Goal: Transaction & Acquisition: Purchase product/service

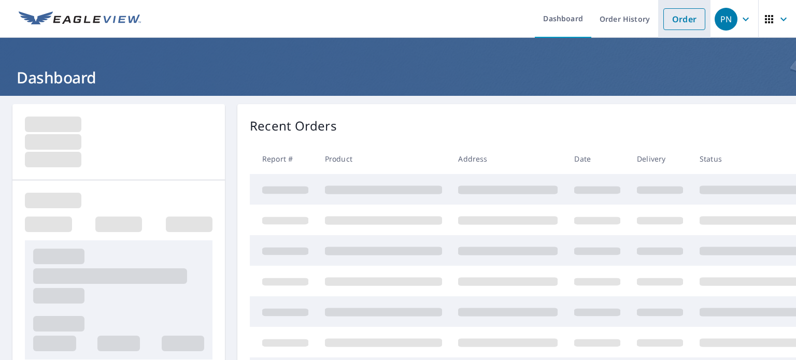
click at [671, 24] on link "Order" at bounding box center [684, 19] width 42 height 22
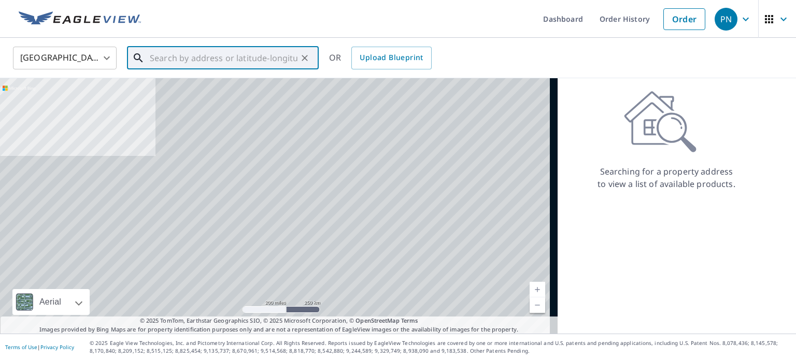
click at [210, 58] on input "text" at bounding box center [224, 58] width 148 height 29
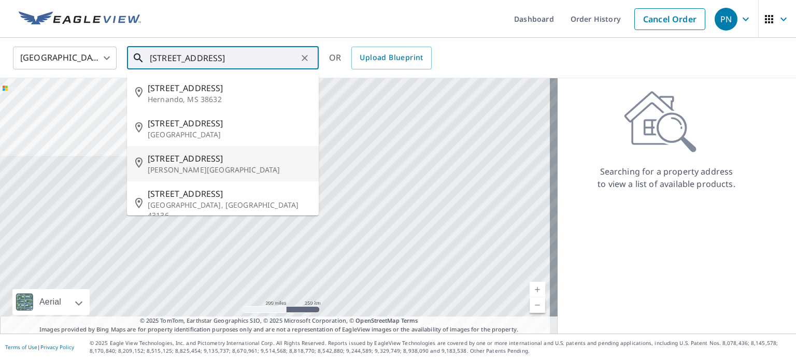
click at [174, 156] on span "[STREET_ADDRESS]" at bounding box center [229, 158] width 163 height 12
type input "[STREET_ADDRESS]"
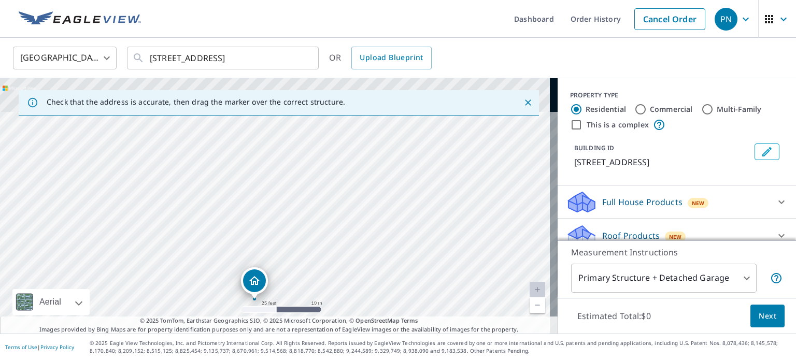
drag, startPoint x: 284, startPoint y: 157, endPoint x: 299, endPoint y: 242, distance: 86.7
click at [299, 242] on div "[STREET_ADDRESS]" at bounding box center [278, 205] width 557 height 255
drag, startPoint x: 259, startPoint y: 280, endPoint x: 268, endPoint y: 139, distance: 140.7
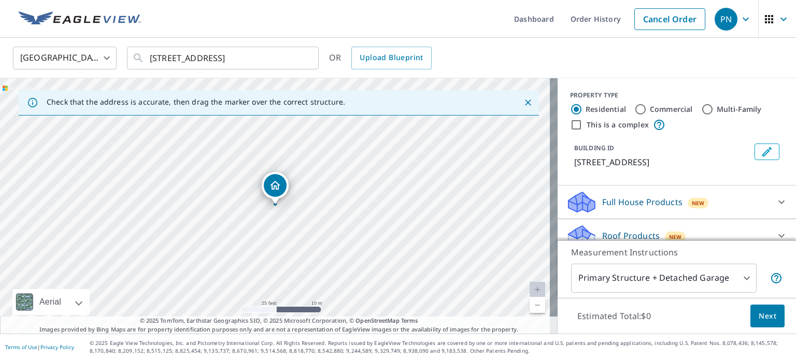
scroll to position [60, 0]
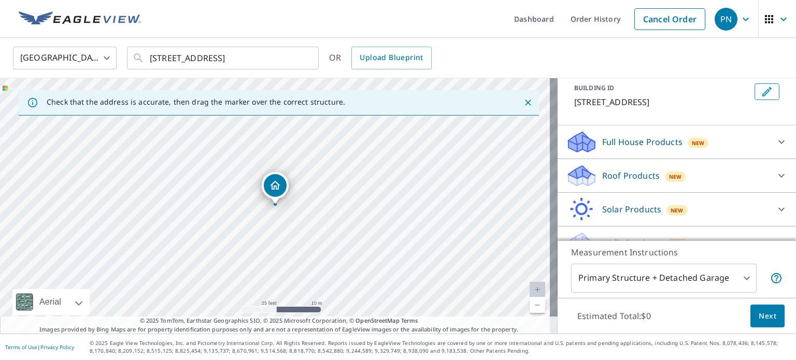
click at [605, 177] on p "Roof Products" at bounding box center [631, 175] width 58 height 12
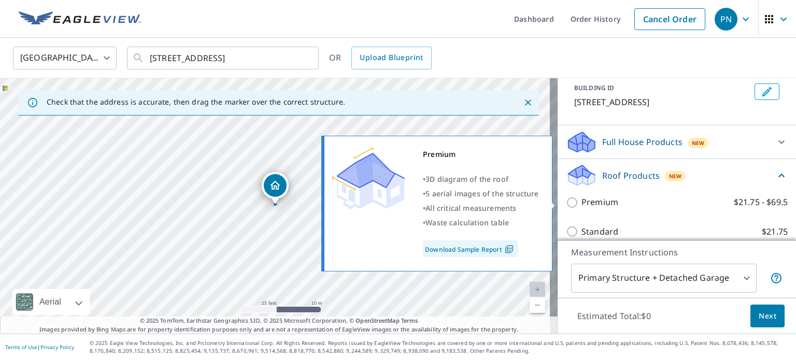
click at [566, 200] on input "Premium $21.75 - $69.5" at bounding box center [574, 202] width 16 height 12
checkbox input "true"
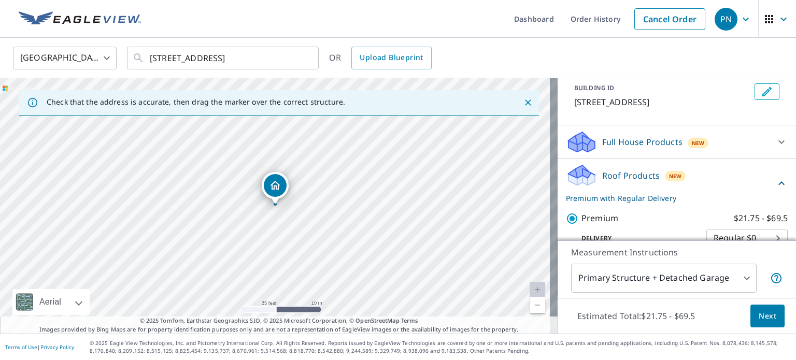
scroll to position [105, 0]
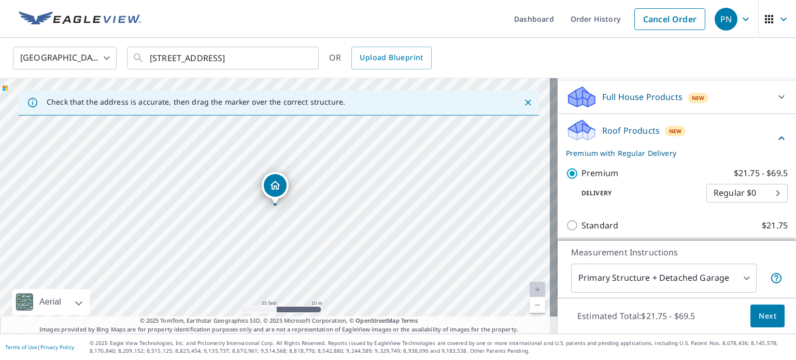
click at [736, 275] on body "PN PN Dashboard Order History Cancel Order PN [GEOGRAPHIC_DATA] [GEOGRAPHIC_DAT…" at bounding box center [398, 180] width 796 height 360
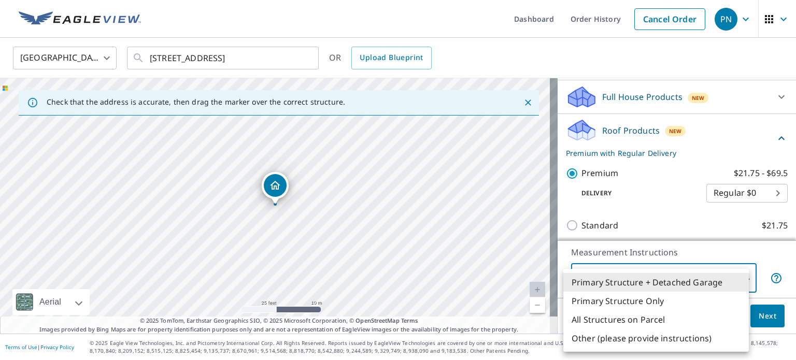
click at [654, 302] on li "Primary Structure Only" at bounding box center [655, 301] width 185 height 19
type input "2"
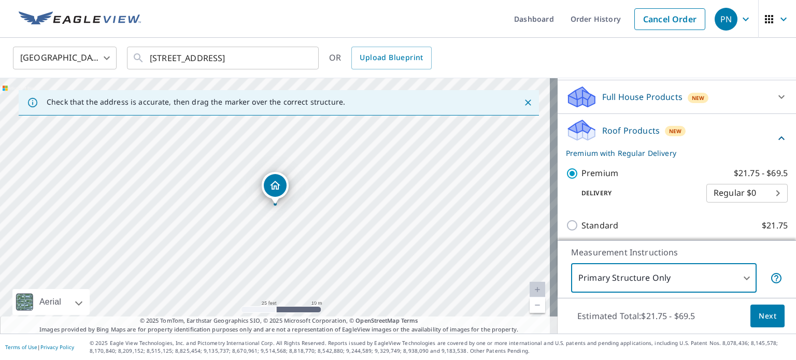
click at [761, 316] on span "Next" at bounding box center [768, 316] width 18 height 13
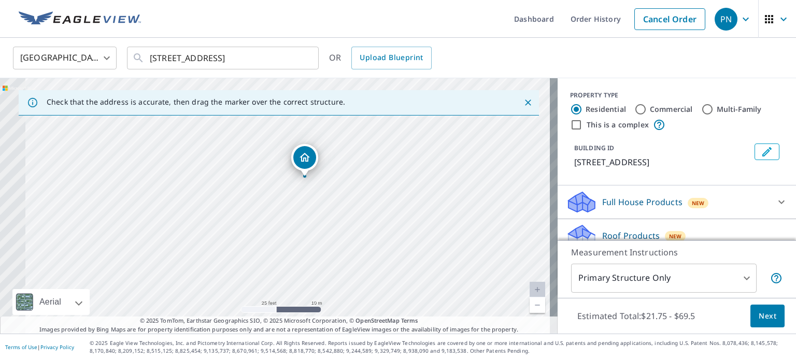
drag, startPoint x: 226, startPoint y: 161, endPoint x: 305, endPoint y: 182, distance: 81.6
click at [305, 182] on div "[STREET_ADDRESS]" at bounding box center [278, 205] width 557 height 255
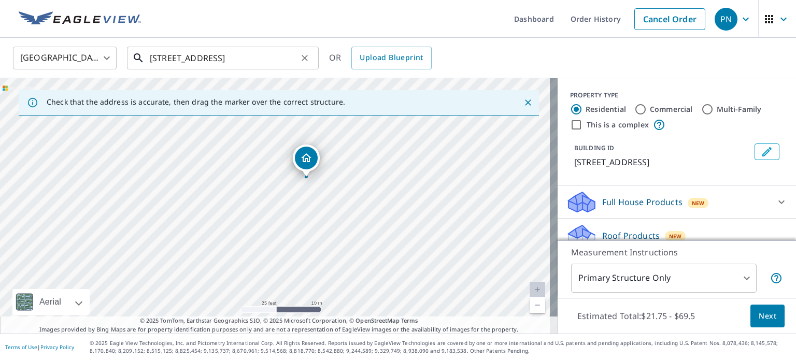
click at [160, 56] on input "[STREET_ADDRESS]" at bounding box center [224, 58] width 148 height 29
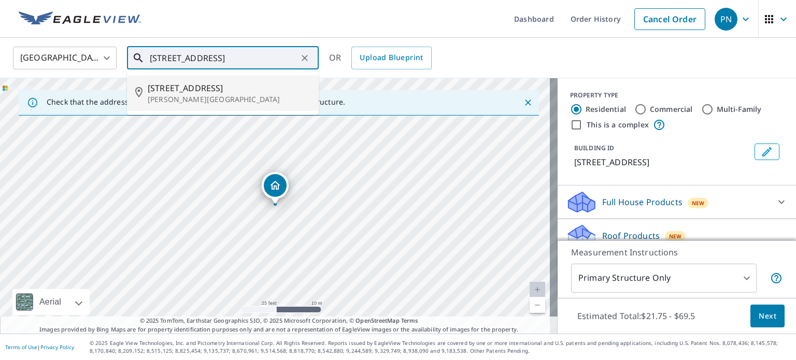
type input "[STREET_ADDRESS]"
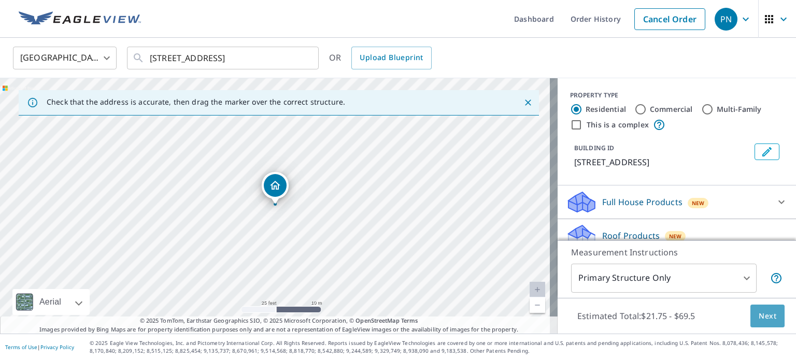
click at [759, 318] on span "Next" at bounding box center [768, 316] width 18 height 13
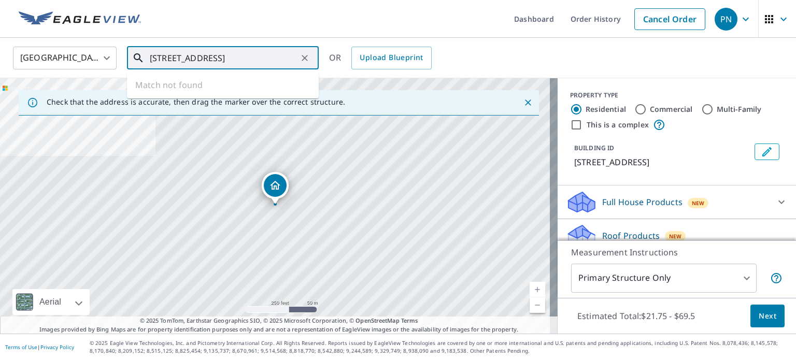
click at [161, 57] on input "[STREET_ADDRESS]" at bounding box center [224, 58] width 148 height 29
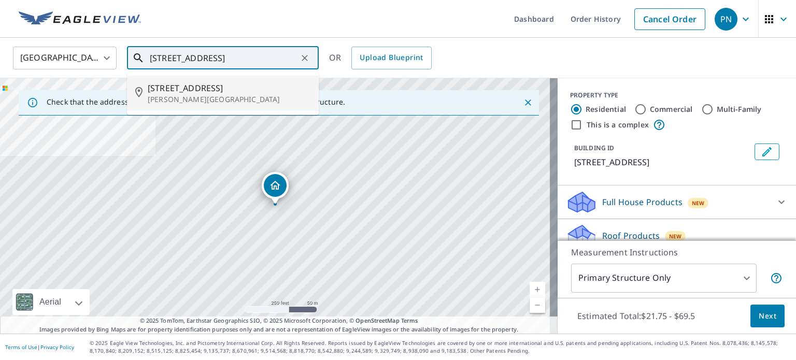
click at [165, 95] on p "[PERSON_NAME][GEOGRAPHIC_DATA]" at bounding box center [229, 99] width 163 height 10
type input "[STREET_ADDRESS]"
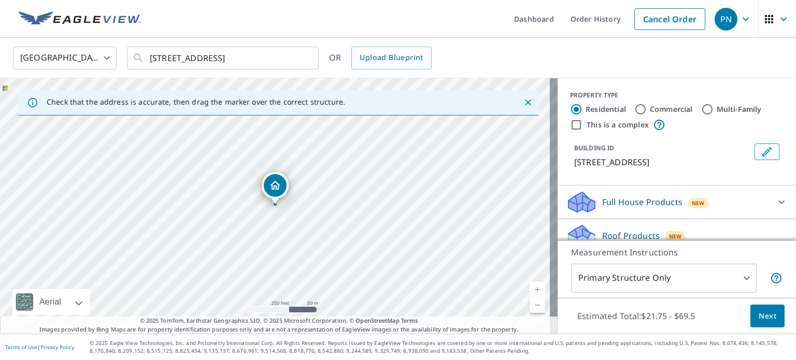
click at [523, 103] on icon "Close" at bounding box center [528, 102] width 10 height 10
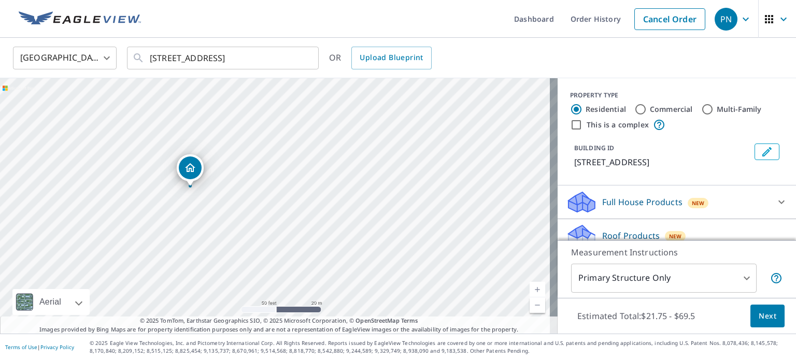
drag, startPoint x: 187, startPoint y: 240, endPoint x: 193, endPoint y: 168, distance: 72.3
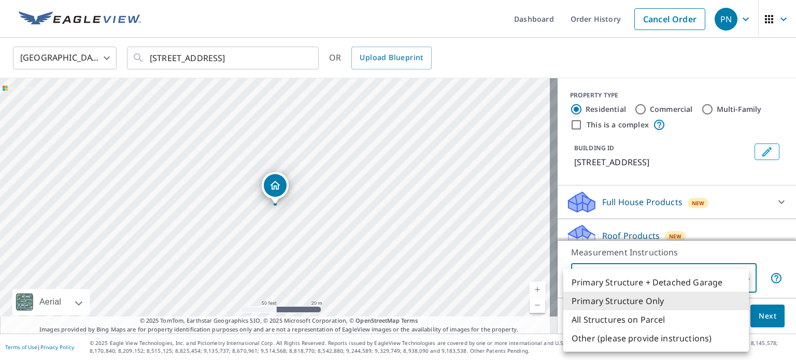
click at [741, 279] on body "PN PN Dashboard Order History Cancel Order PN [GEOGRAPHIC_DATA] [GEOGRAPHIC_DAT…" at bounding box center [398, 180] width 796 height 360
click at [690, 301] on li "Primary Structure Only" at bounding box center [655, 301] width 185 height 19
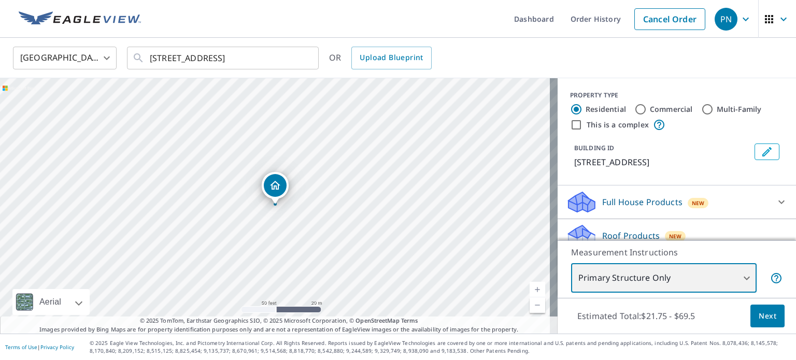
scroll to position [47, 0]
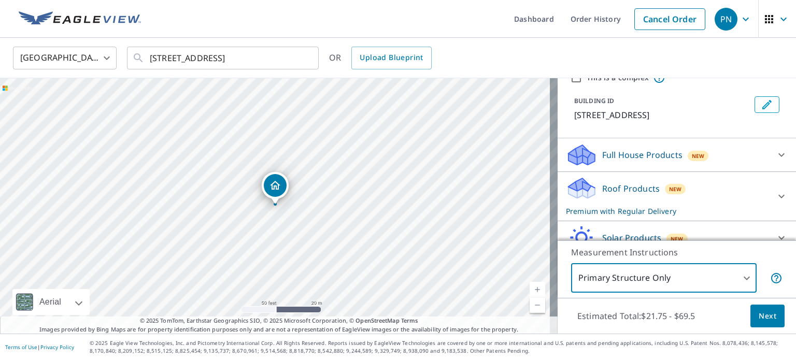
click at [611, 187] on p "Roof Products" at bounding box center [631, 188] width 58 height 12
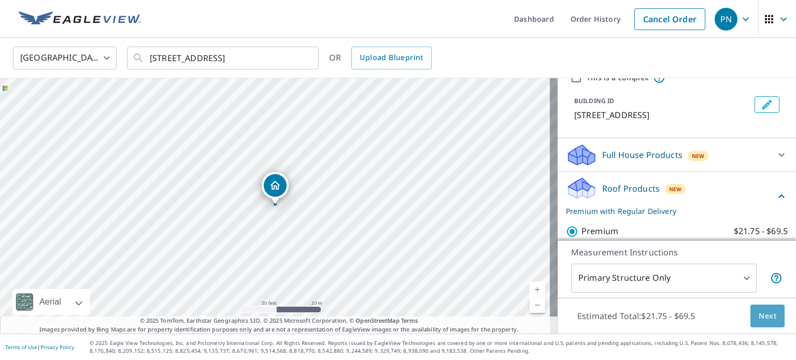
click at [760, 319] on span "Next" at bounding box center [768, 316] width 18 height 13
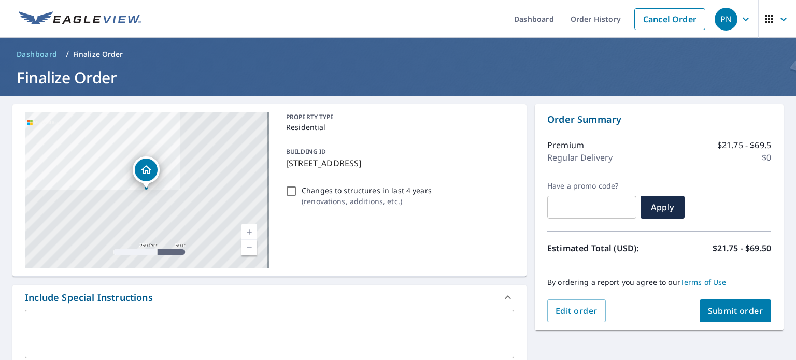
click at [294, 161] on p "[STREET_ADDRESS]" at bounding box center [398, 163] width 224 height 12
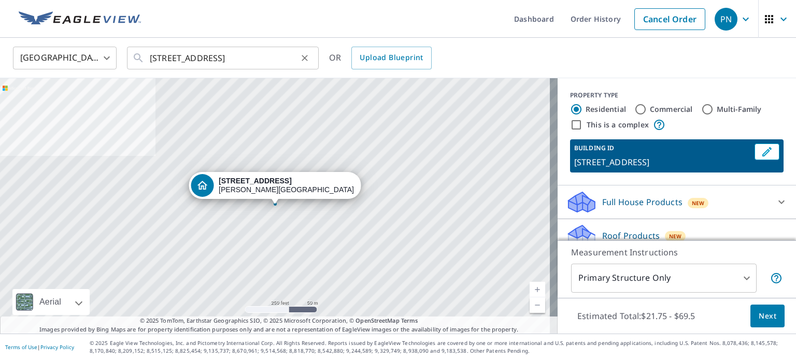
click at [297, 56] on div at bounding box center [303, 58] width 13 height 15
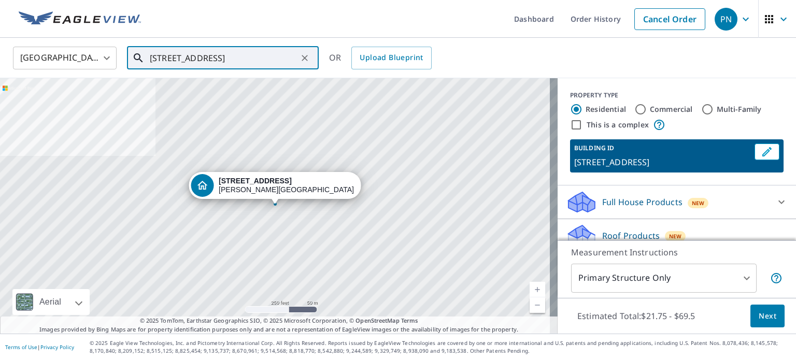
click at [335, 194] on div "[STREET_ADDRESS]" at bounding box center [278, 205] width 557 height 255
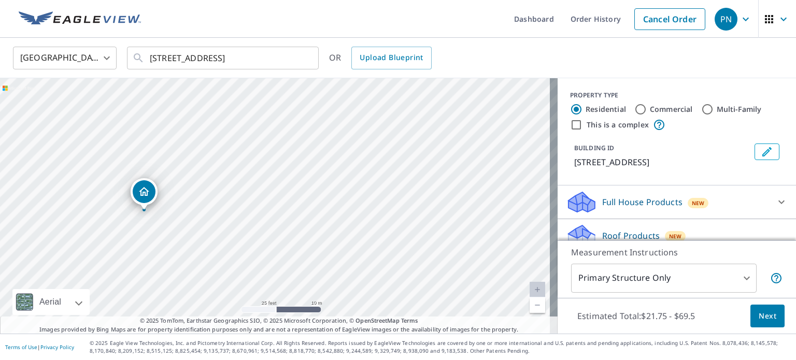
drag, startPoint x: 144, startPoint y: 191, endPoint x: 150, endPoint y: 191, distance: 5.7
drag, startPoint x: 271, startPoint y: 192, endPoint x: 265, endPoint y: 204, distance: 13.0
click at [765, 317] on span "Next" at bounding box center [768, 316] width 18 height 13
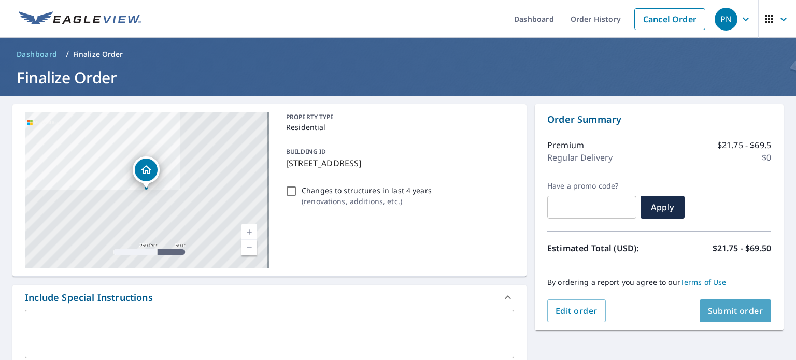
click at [725, 310] on span "Submit order" at bounding box center [735, 310] width 55 height 11
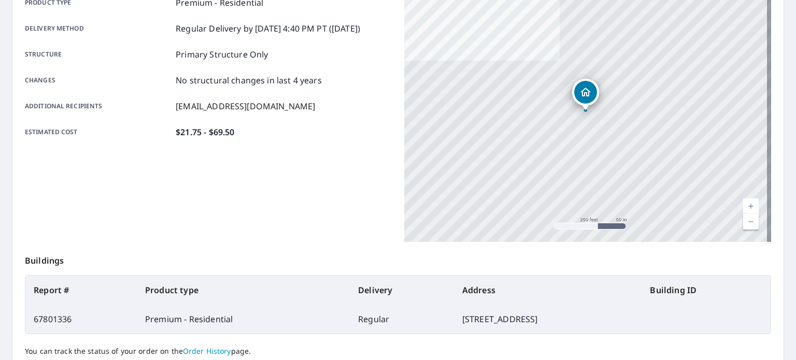
scroll to position [249, 0]
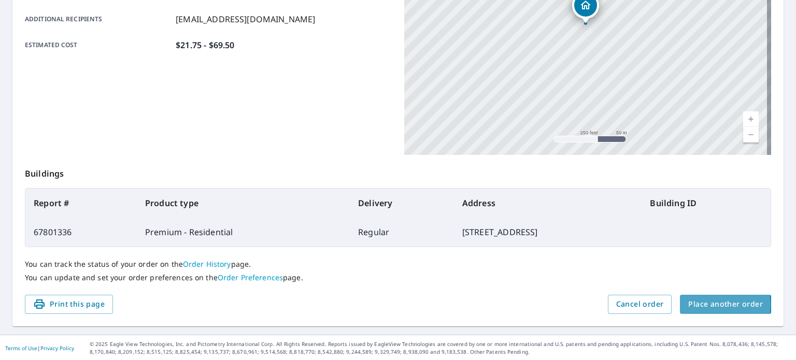
click at [709, 304] on span "Place another order" at bounding box center [725, 304] width 75 height 13
